Goal: Information Seeking & Learning: Learn about a topic

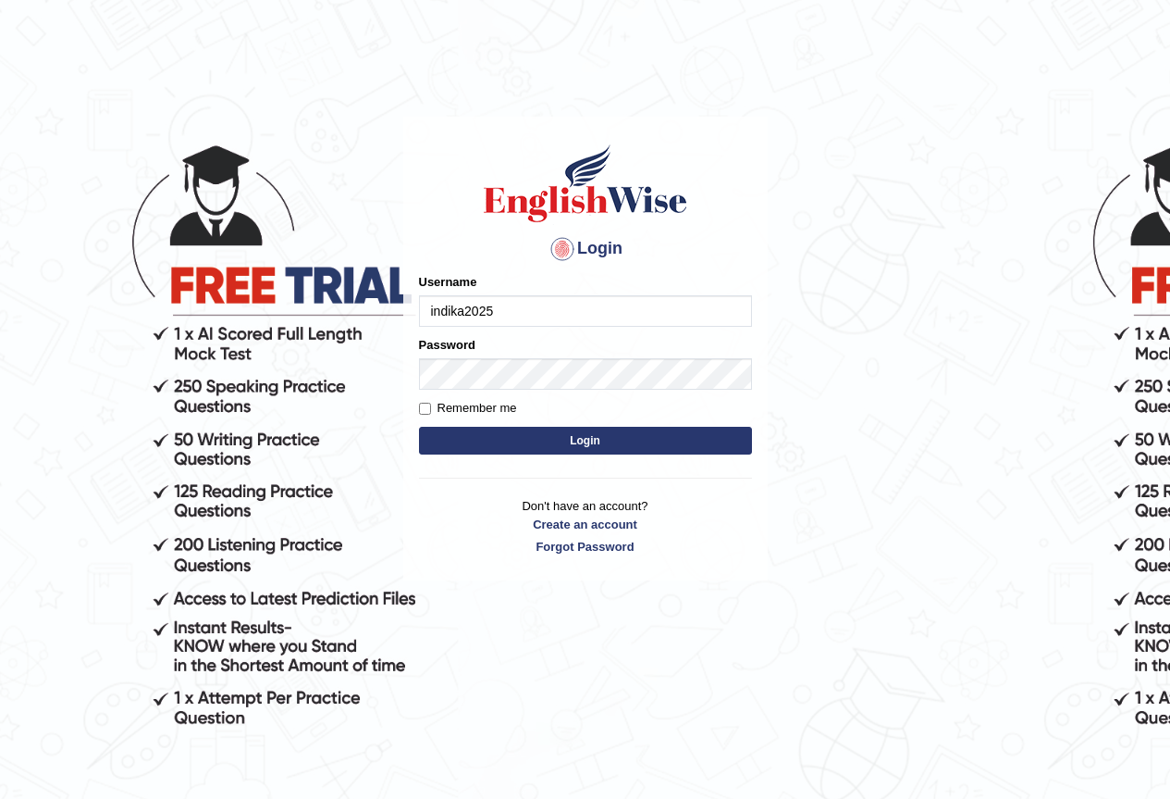
type input "indika2025"
drag, startPoint x: 478, startPoint y: 406, endPoint x: 494, endPoint y: 452, distance: 48.0
click at [478, 407] on label "Remember me" at bounding box center [468, 408] width 98 height 19
click at [431, 407] on input "Remember me" at bounding box center [425, 408] width 12 height 12
checkbox input "true"
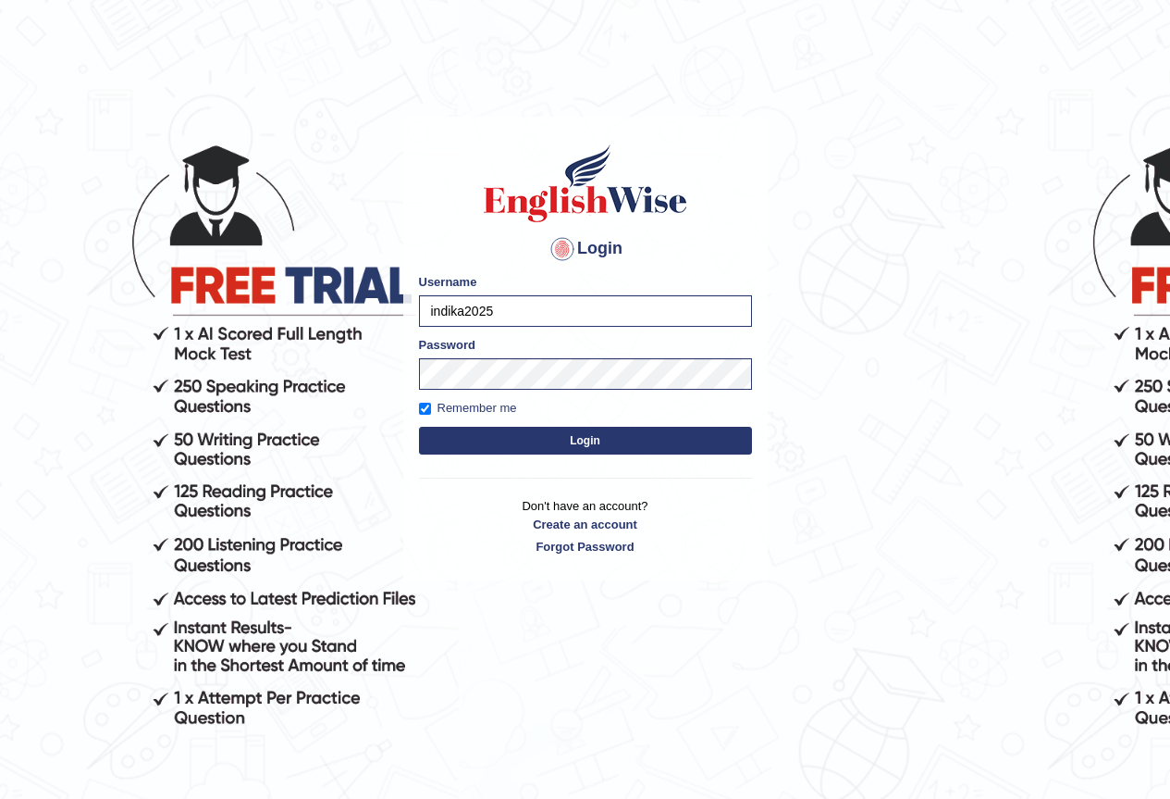
click at [497, 444] on button "Login" at bounding box center [585, 441] width 333 height 28
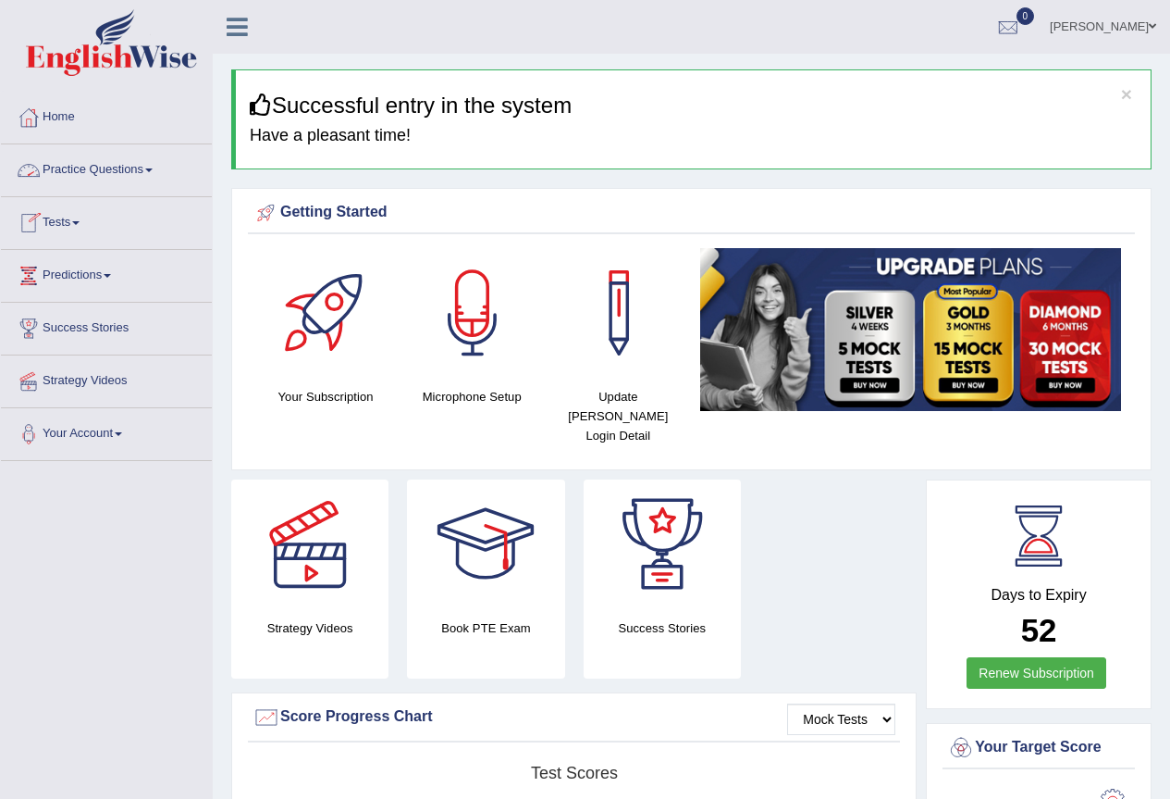
click at [154, 180] on link "Practice Questions" at bounding box center [106, 167] width 211 height 46
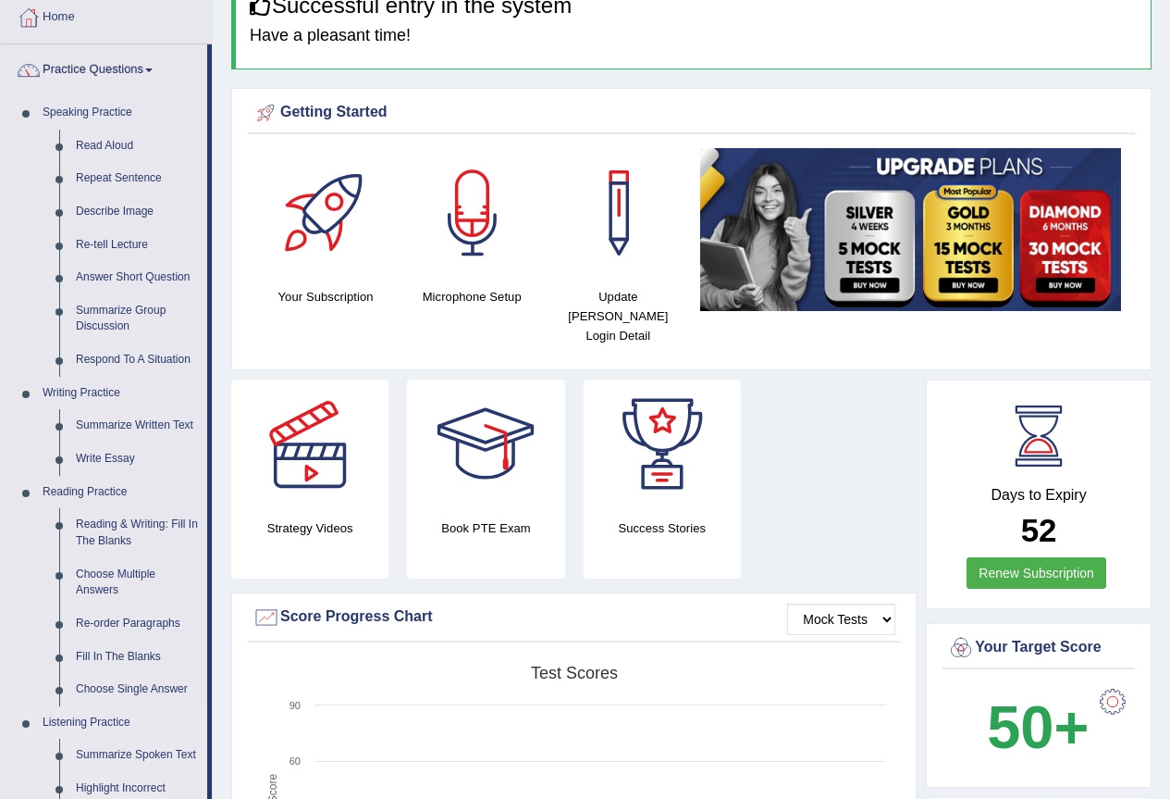
scroll to position [93, 0]
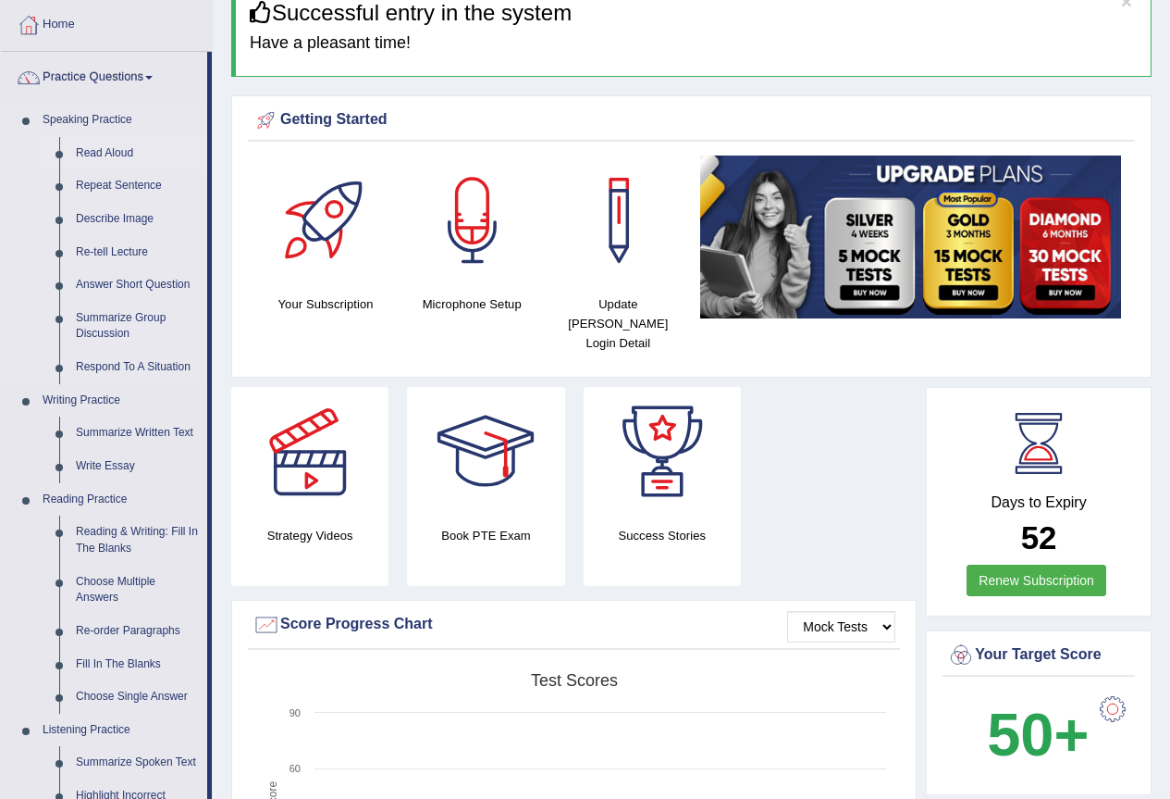
click at [112, 150] on link "Read Aloud" at bounding box center [138, 153] width 140 height 33
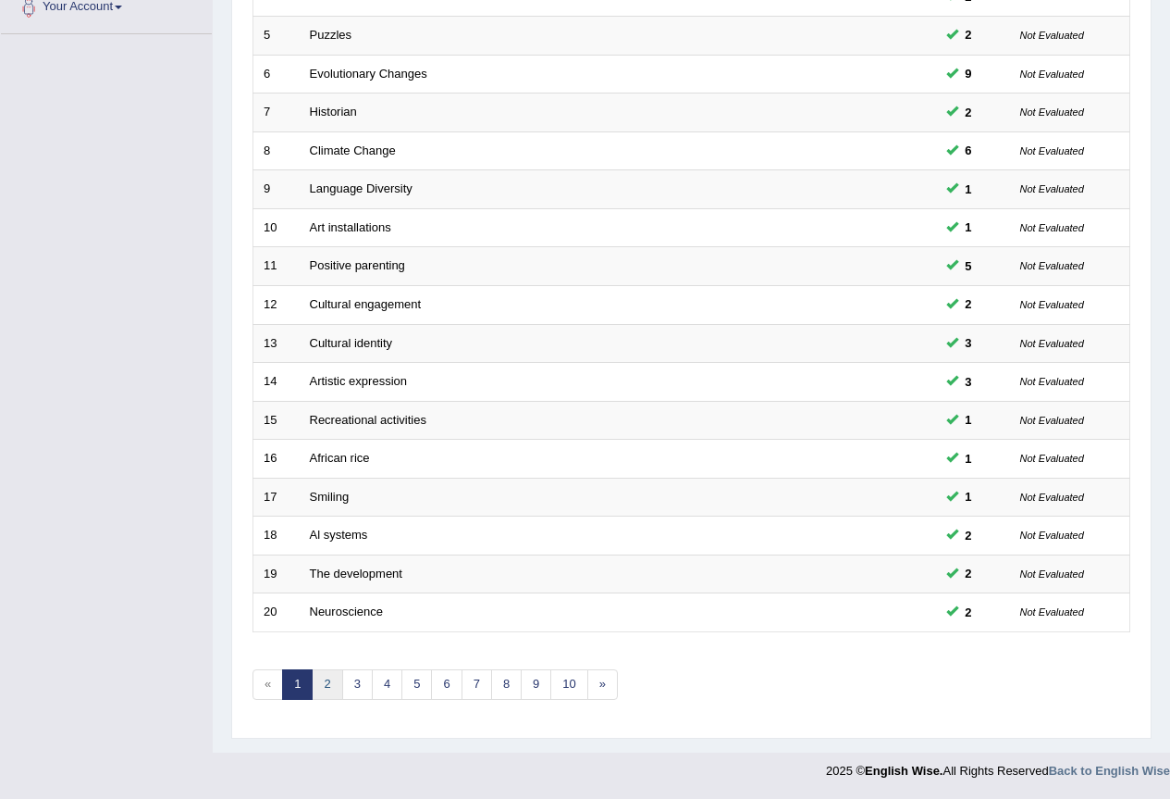
click at [334, 687] on link "2" at bounding box center [327, 684] width 31 height 31
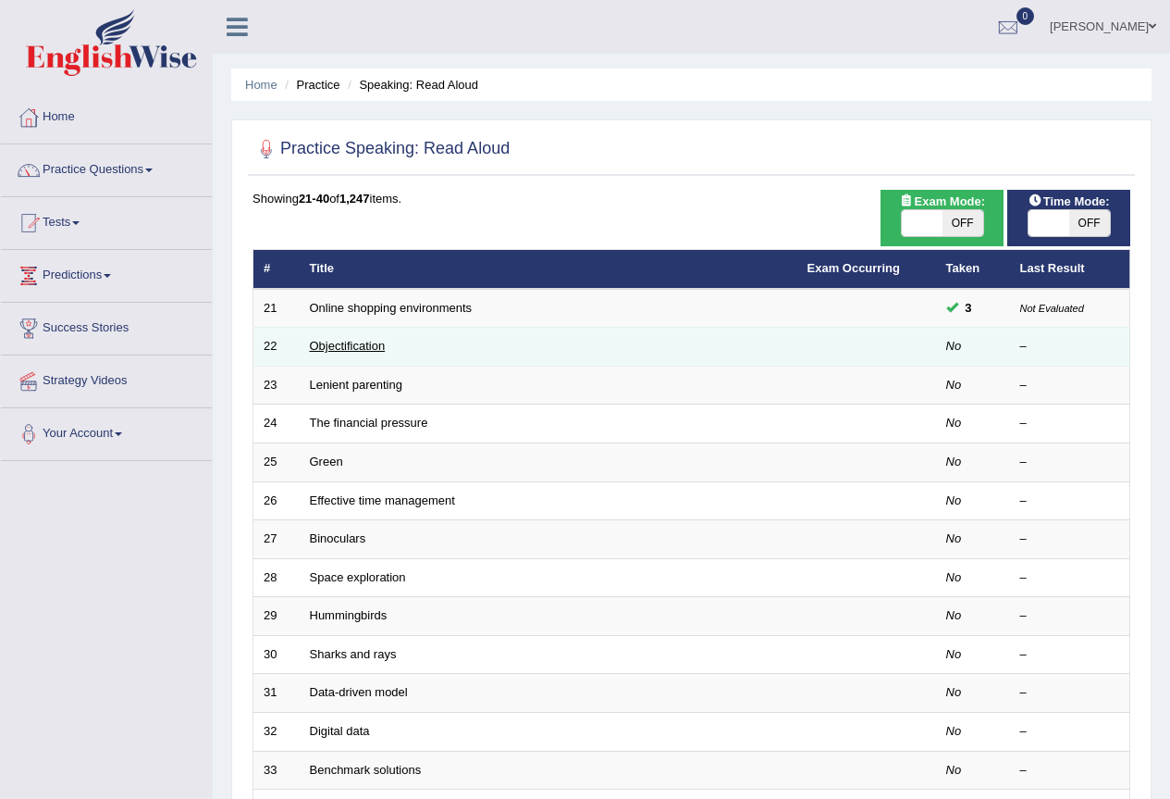
click at [368, 348] on link "Objectification" at bounding box center [348, 346] width 76 height 14
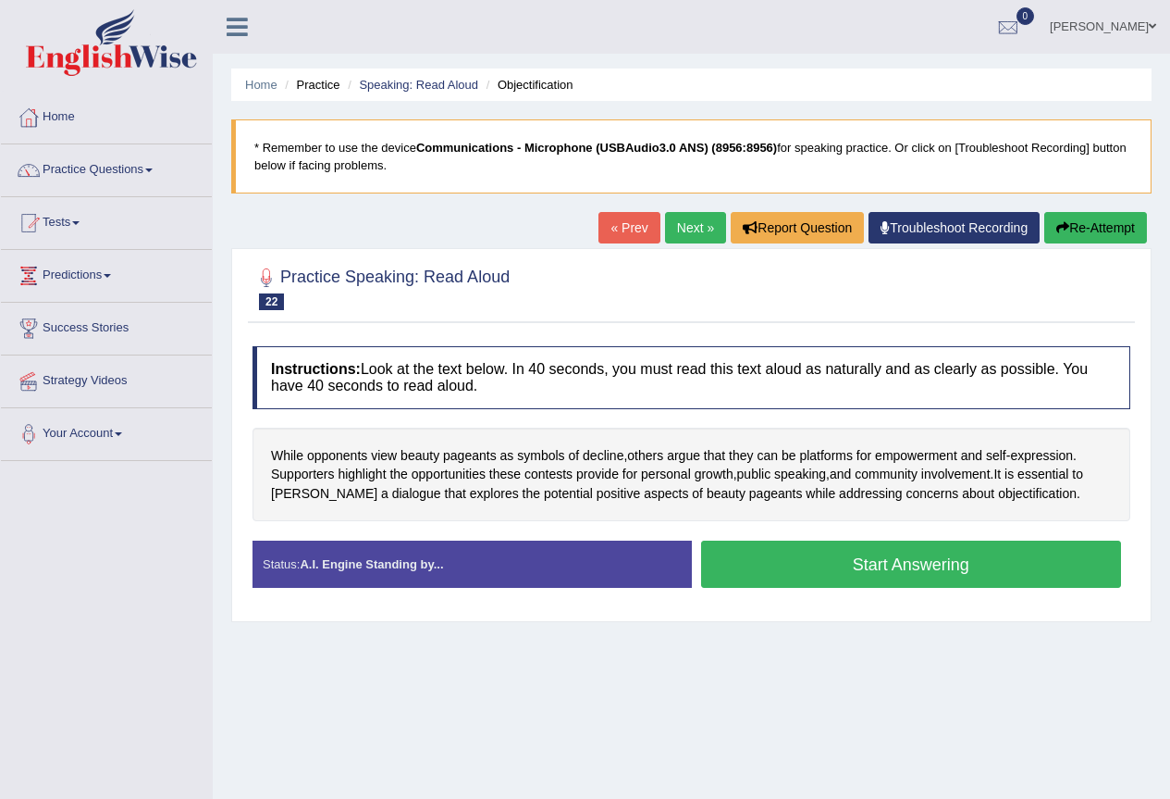
click at [632, 229] on link "« Prev" at bounding box center [629, 227] width 61 height 31
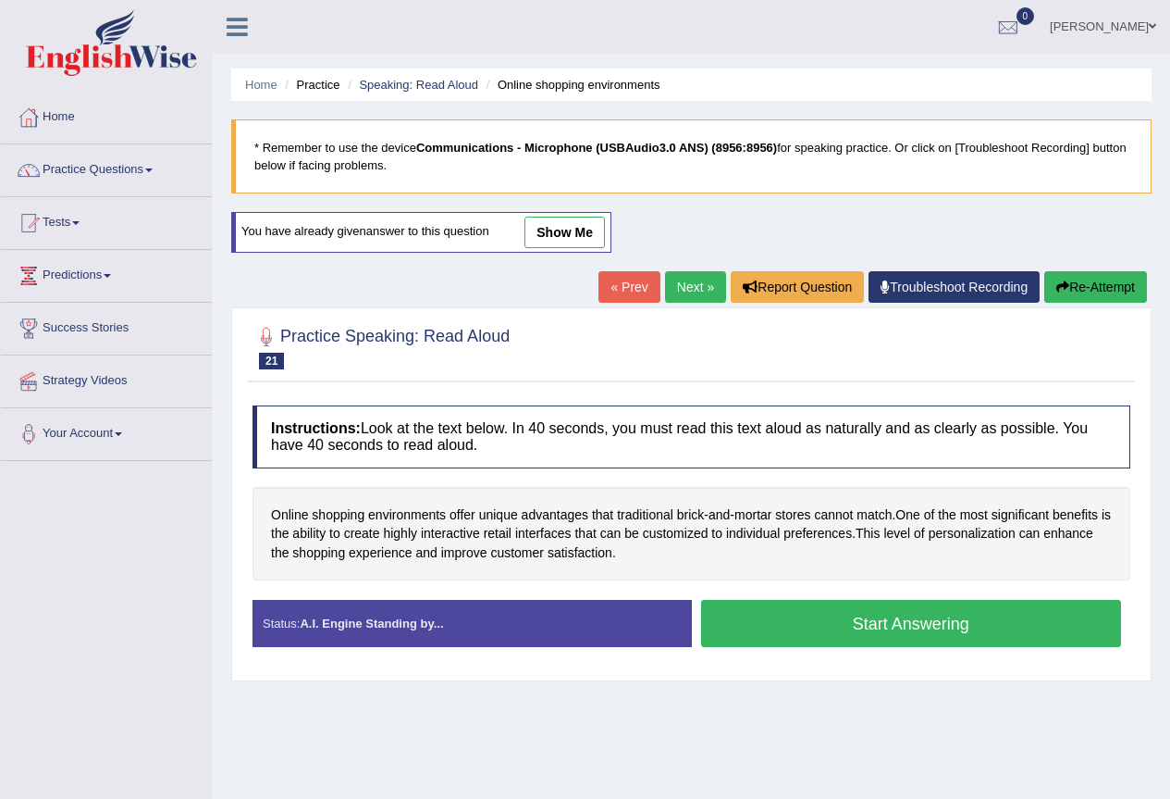
drag, startPoint x: 561, startPoint y: 240, endPoint x: 536, endPoint y: 379, distance: 141.9
click at [562, 239] on link "show me" at bounding box center [565, 232] width 80 height 31
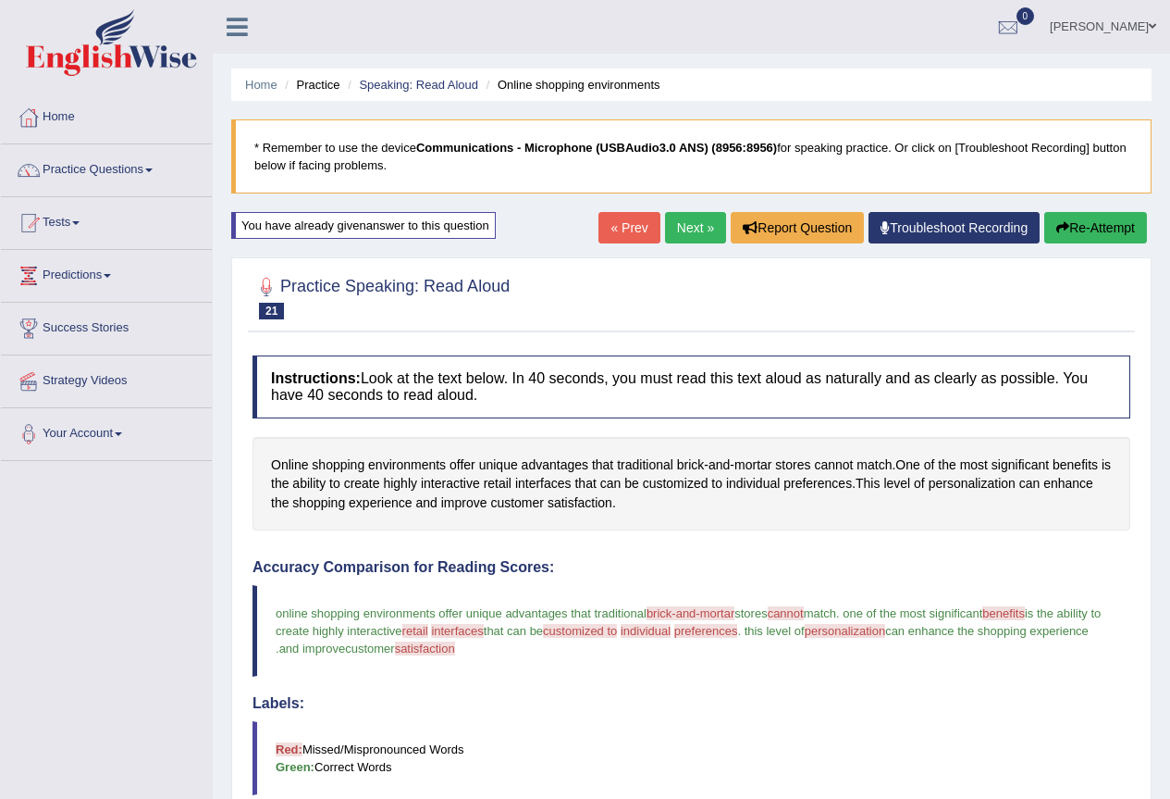
click at [613, 228] on link "« Prev" at bounding box center [629, 227] width 61 height 31
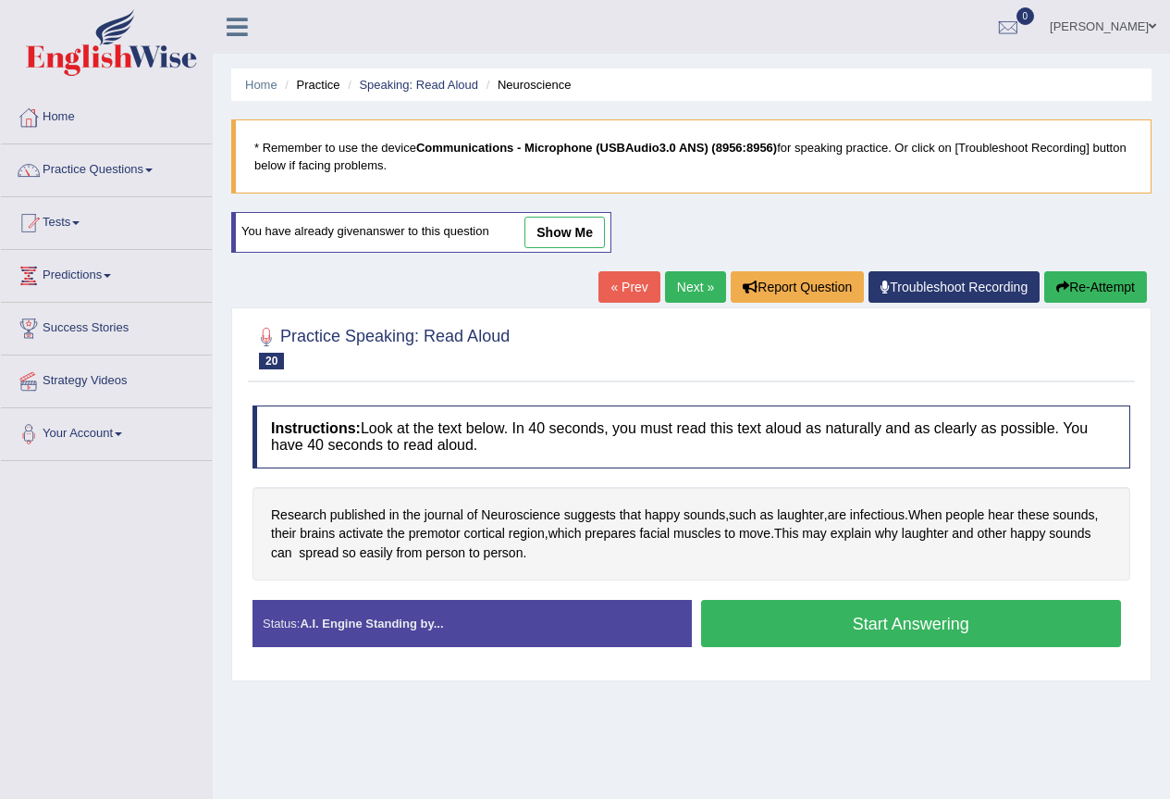
click at [587, 240] on link "show me" at bounding box center [565, 232] width 80 height 31
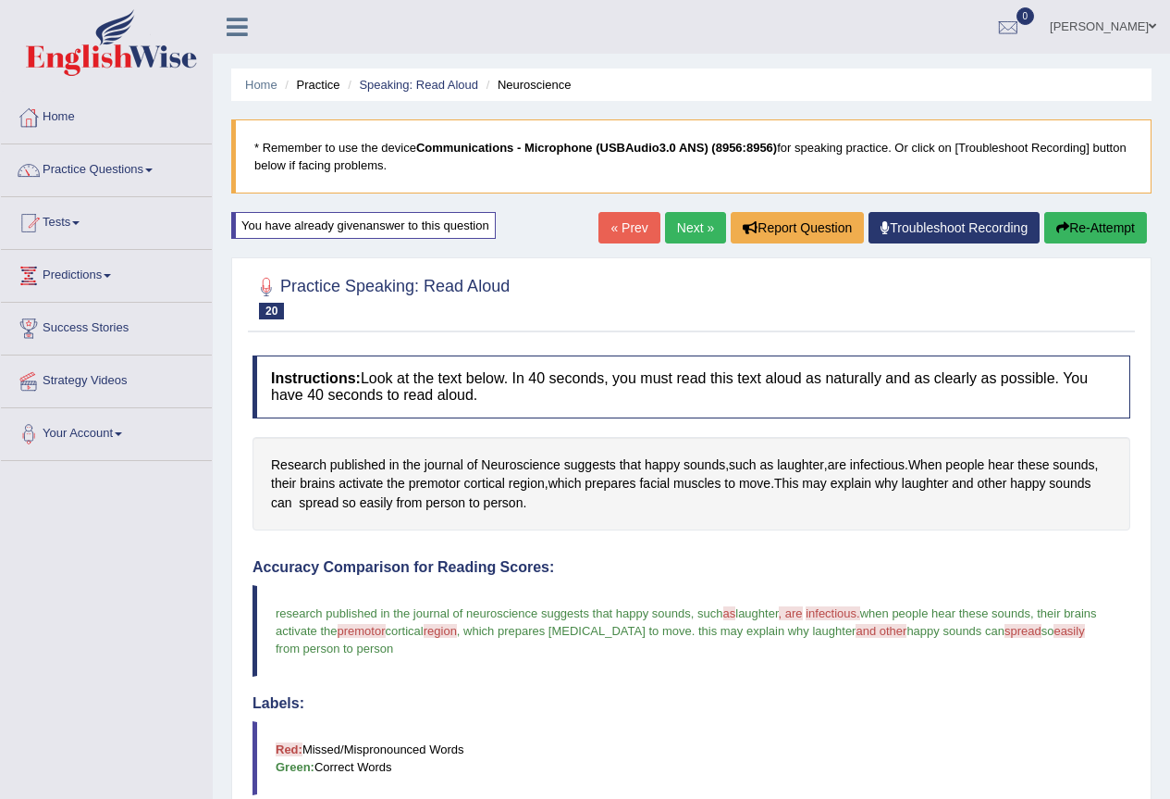
click at [617, 229] on link "« Prev" at bounding box center [629, 227] width 61 height 31
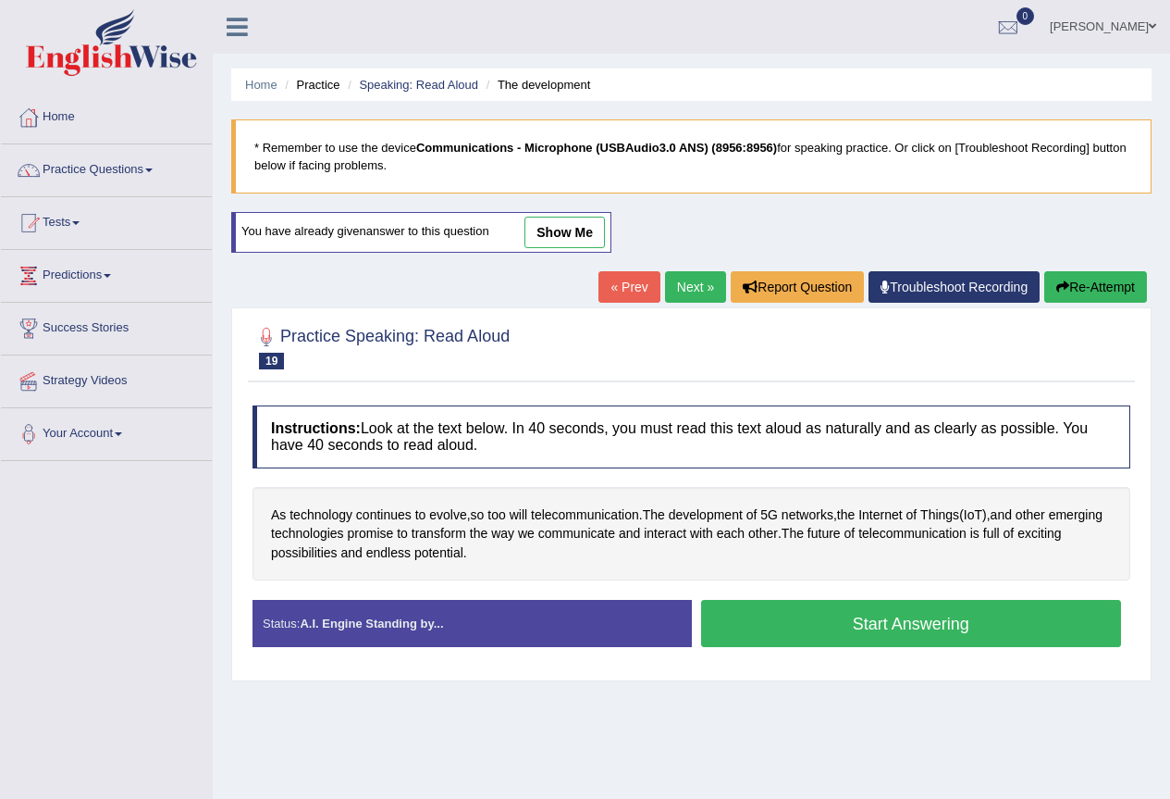
click at [575, 233] on link "show me" at bounding box center [565, 232] width 80 height 31
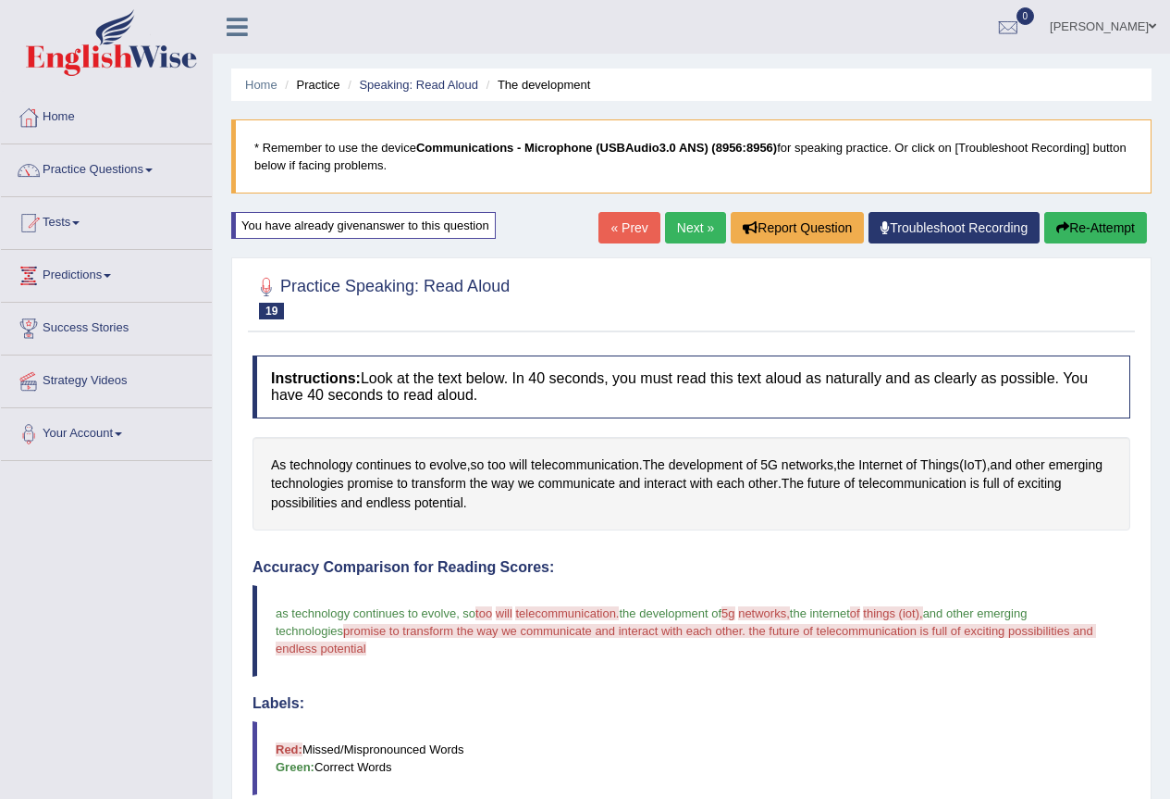
click at [620, 228] on link "« Prev" at bounding box center [629, 227] width 61 height 31
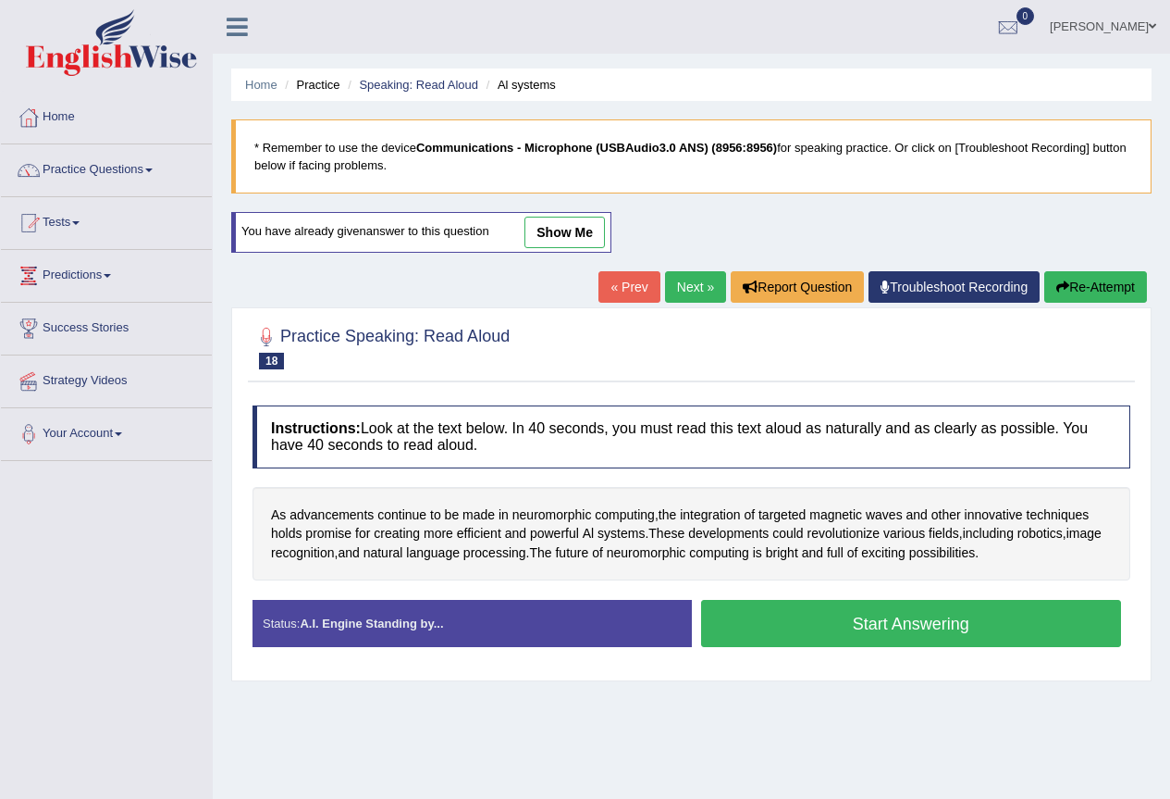
click at [571, 232] on link "show me" at bounding box center [565, 232] width 80 height 31
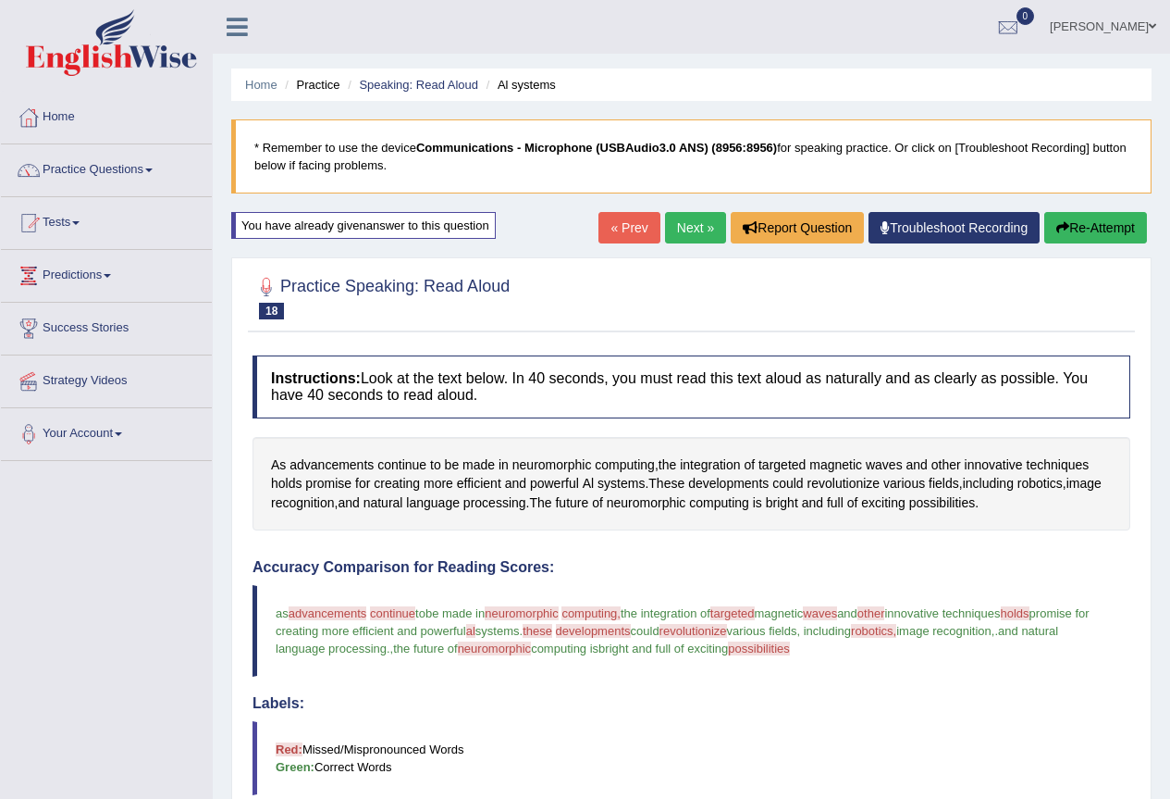
click at [611, 233] on link "« Prev" at bounding box center [629, 227] width 61 height 31
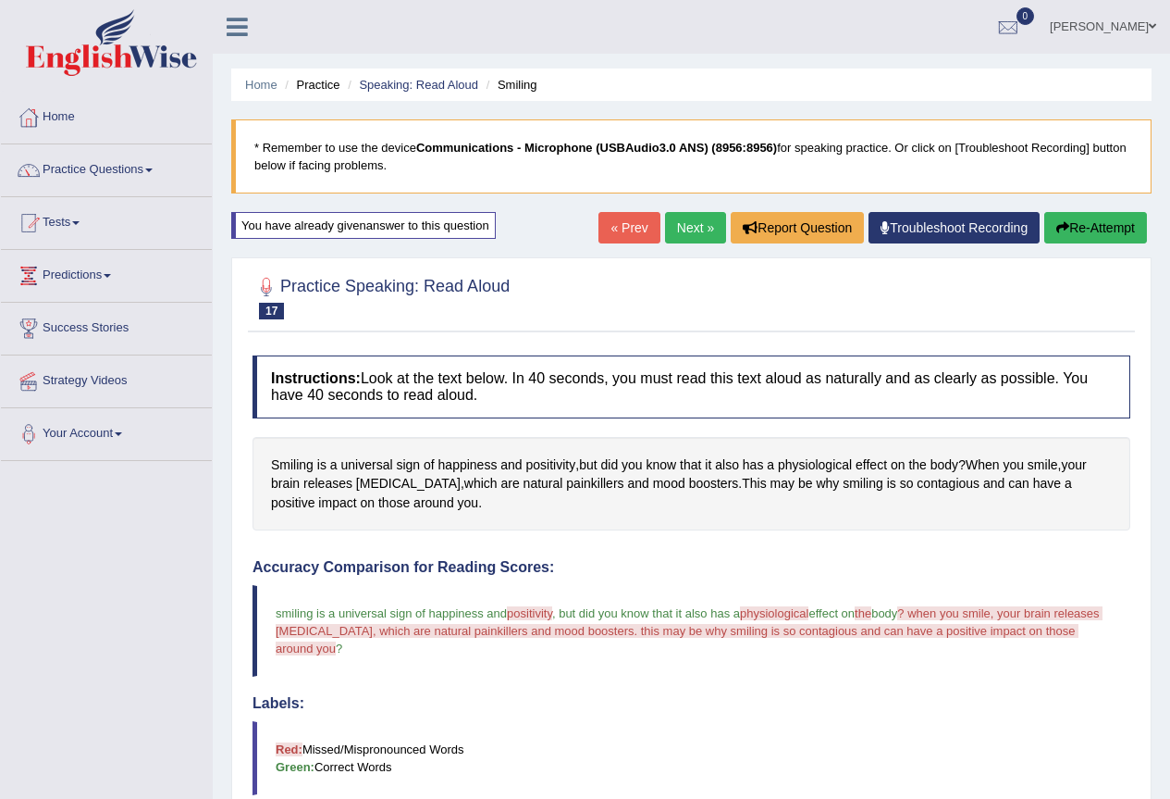
click at [601, 236] on link "« Prev" at bounding box center [629, 227] width 61 height 31
